Goal: Task Accomplishment & Management: Use online tool/utility

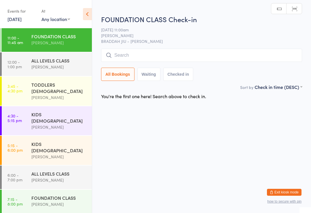
click at [126, 57] on input "search" at bounding box center [201, 55] width 201 height 13
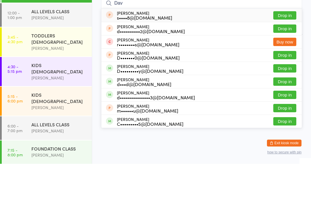
type input "Dav"
click at [286, 127] on button "Drop in" at bounding box center [285, 131] width 23 height 8
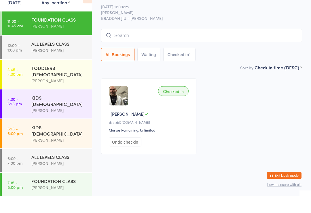
click at [52, 57] on div "ALL LEVELS CLASS" at bounding box center [59, 60] width 56 height 6
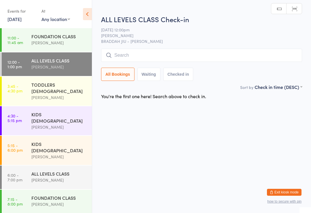
click at [125, 52] on input "search" at bounding box center [201, 55] width 201 height 13
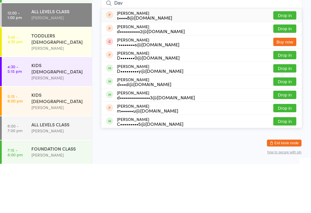
type input "Dav"
click at [281, 127] on button "Drop in" at bounding box center [285, 131] width 23 height 8
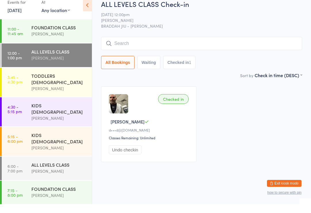
click at [29, 29] on link "11:00 - 11:45 am FOUNDATION CLASS [PERSON_NAME]" at bounding box center [47, 40] width 90 height 24
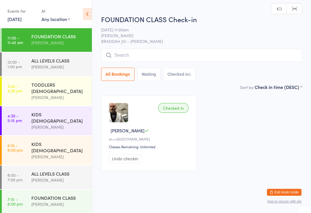
click at [236, 53] on input "search" at bounding box center [201, 55] width 201 height 13
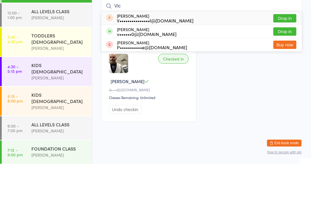
type input "Vic"
click at [287, 77] on button "Drop in" at bounding box center [285, 81] width 23 height 8
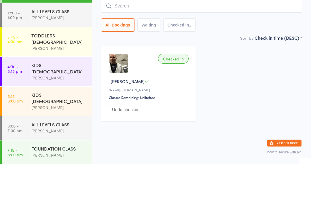
scroll to position [5, 0]
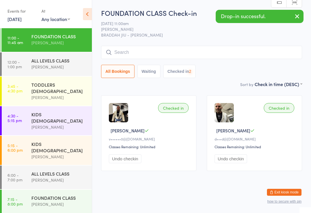
click at [29, 62] on link "12:00 - 1:00 pm ALL LEVELS CLASS [PERSON_NAME]" at bounding box center [47, 64] width 90 height 24
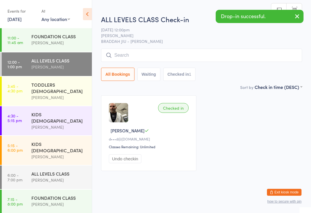
click at [239, 50] on input "search" at bounding box center [201, 55] width 201 height 13
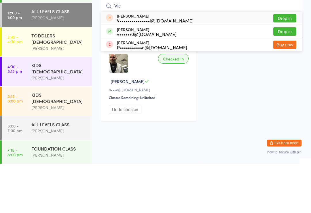
type input "Vic"
click at [284, 77] on button "Drop in" at bounding box center [285, 81] width 23 height 8
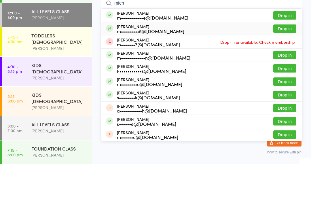
type input "mich"
click at [128, 78] on div "m•••••••••5@[DOMAIN_NAME]" at bounding box center [150, 80] width 67 height 5
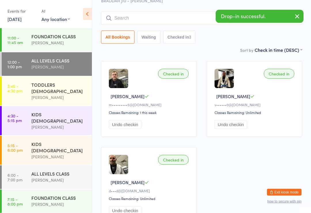
scroll to position [35, 0]
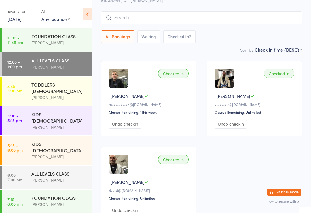
click at [138, 21] on input "search" at bounding box center [201, 17] width 201 height 13
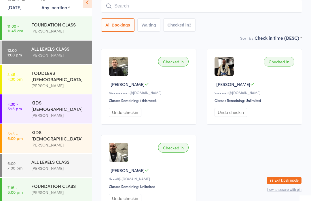
click at [64, 40] on div "[PERSON_NAME]" at bounding box center [59, 43] width 56 height 7
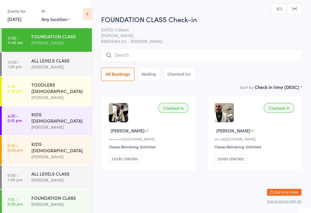
click at [67, 64] on div "ALL LEVELS CLASS" at bounding box center [59, 60] width 56 height 6
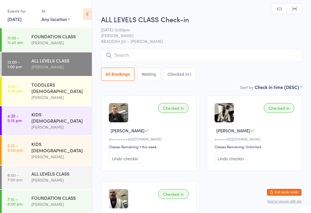
click at [170, 53] on input "search" at bounding box center [201, 55] width 201 height 13
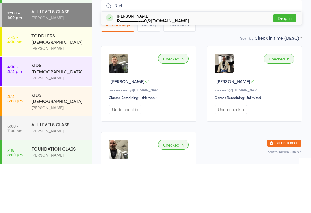
type input "Richi"
click at [290, 63] on button "Drop in" at bounding box center [285, 67] width 23 height 8
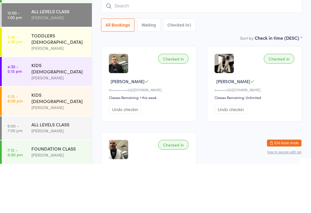
scroll to position [49, 0]
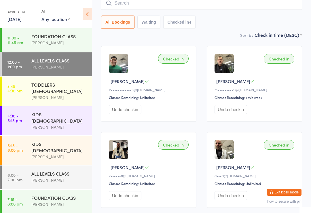
click at [270, 6] on input "search" at bounding box center [201, 3] width 201 height 13
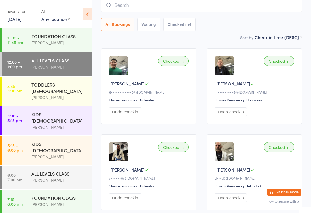
scroll to position [46, 0]
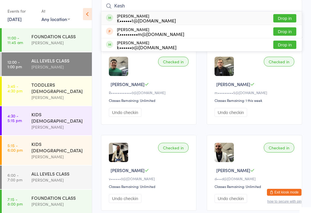
type input "Kesh"
click at [288, 18] on button "Drop in" at bounding box center [285, 18] width 23 height 8
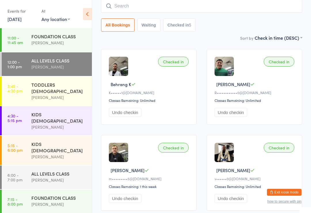
click at [212, 5] on input "search" at bounding box center [201, 5] width 201 height 13
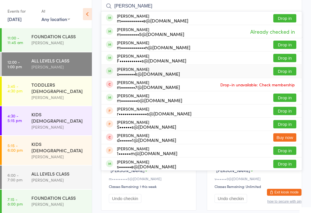
type input "[PERSON_NAME]"
click at [157, 72] on div "s••••••••k@[DOMAIN_NAME]" at bounding box center [148, 74] width 63 height 5
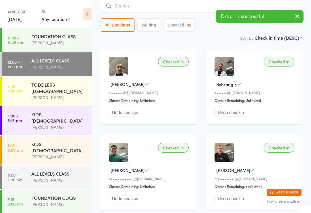
click at [64, 36] on div "FOUNDATION CLASS" at bounding box center [59, 36] width 56 height 6
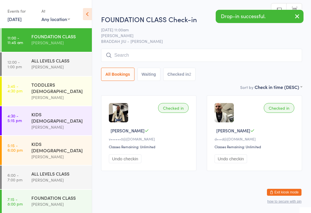
click at [215, 55] on input "search" at bounding box center [201, 55] width 201 height 13
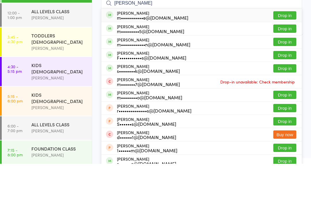
type input "[PERSON_NAME]"
click at [156, 118] on div "s••••••••k@[DOMAIN_NAME]" at bounding box center [148, 120] width 63 height 5
